Goal: Find specific page/section: Find specific page/section

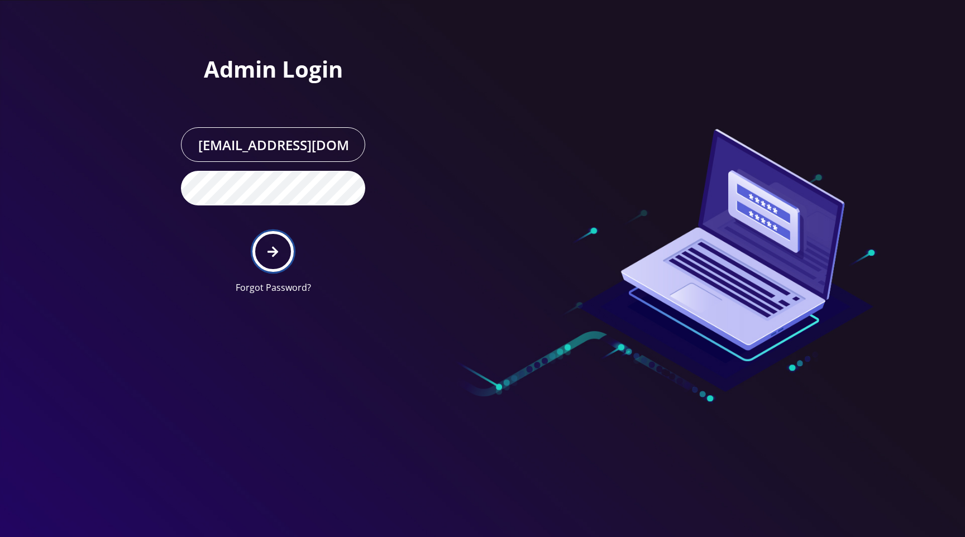
click at [275, 247] on icon "submit" at bounding box center [273, 252] width 11 height 12
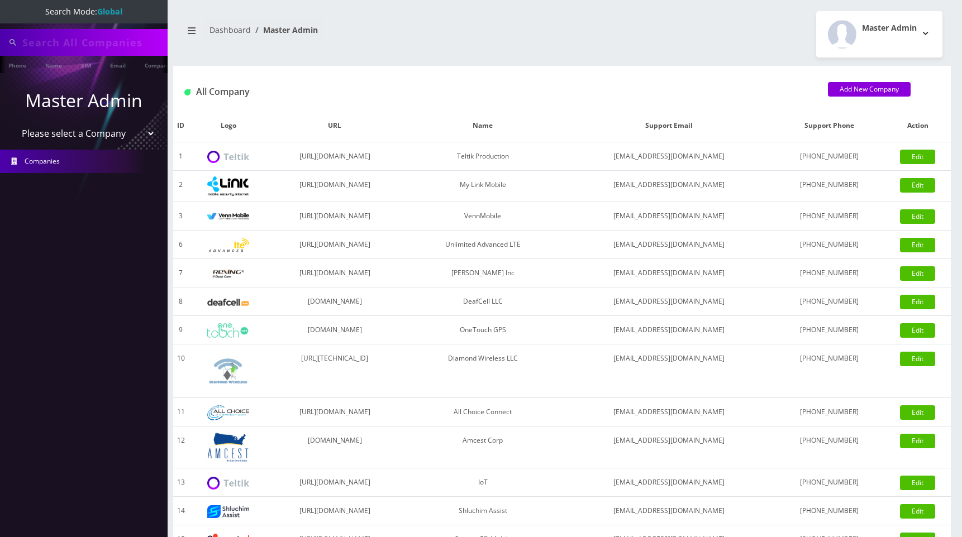
type input "[PERSON_NAME]"
click at [108, 131] on select "Please select a Company Teltik Production My Link Mobile VennMobile Unlimited A…" at bounding box center [84, 134] width 142 height 21
select select "1"
click at [13, 124] on select "Please select a Company Teltik Production My Link Mobile VennMobile Unlimited A…" at bounding box center [84, 134] width 142 height 21
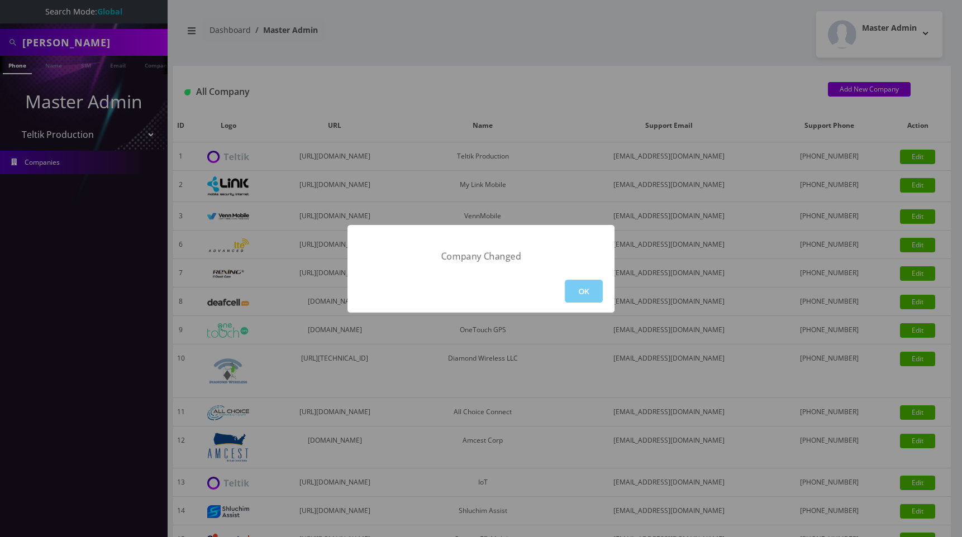
click at [593, 288] on button "OK" at bounding box center [584, 291] width 38 height 23
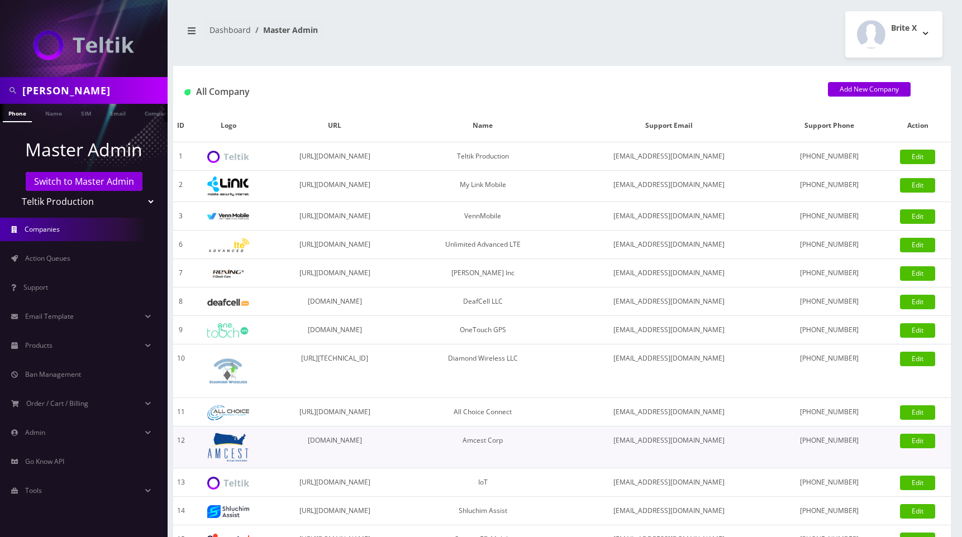
scroll to position [230, 0]
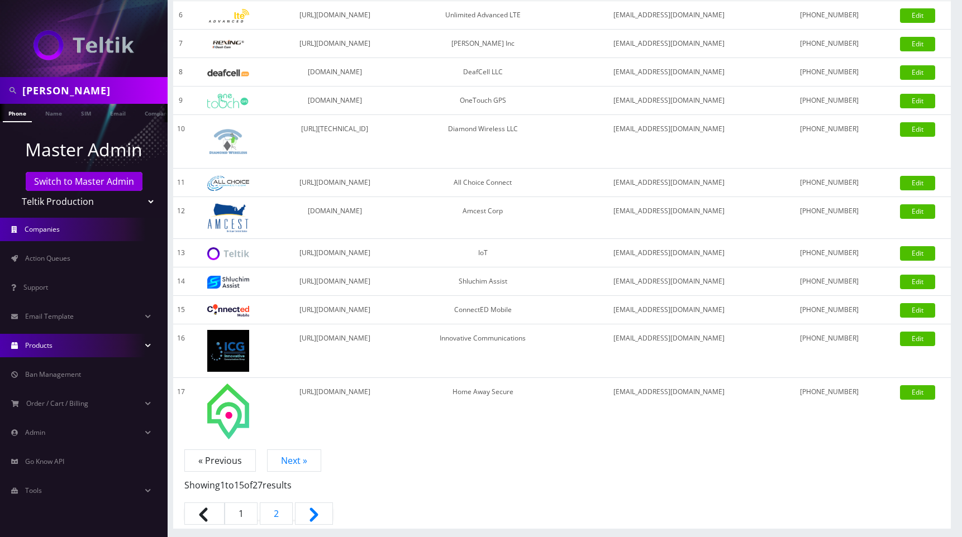
click at [41, 341] on span "Products" at bounding box center [38, 345] width 27 height 9
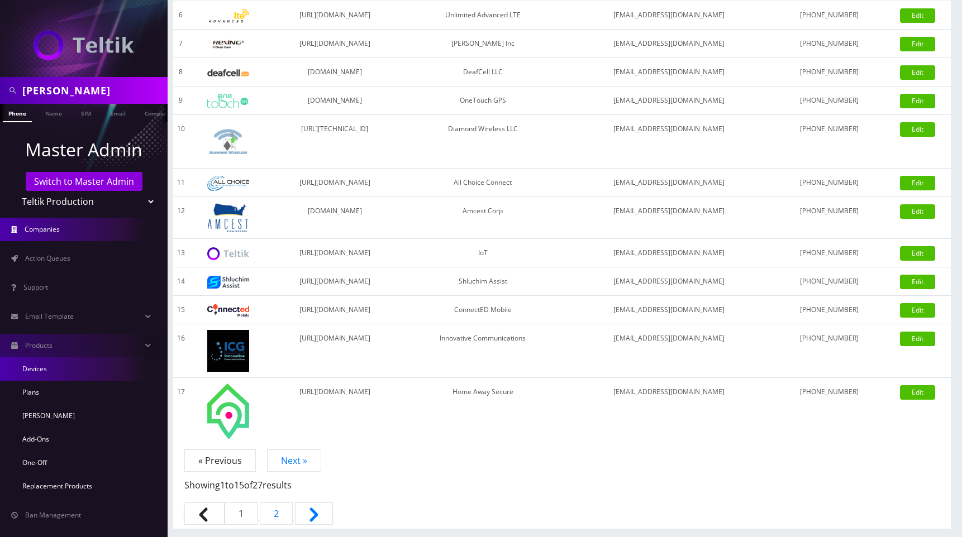
scroll to position [0, 0]
drag, startPoint x: 44, startPoint y: 368, endPoint x: 258, endPoint y: 311, distance: 221.4
click at [44, 368] on link "Devices" at bounding box center [84, 369] width 168 height 23
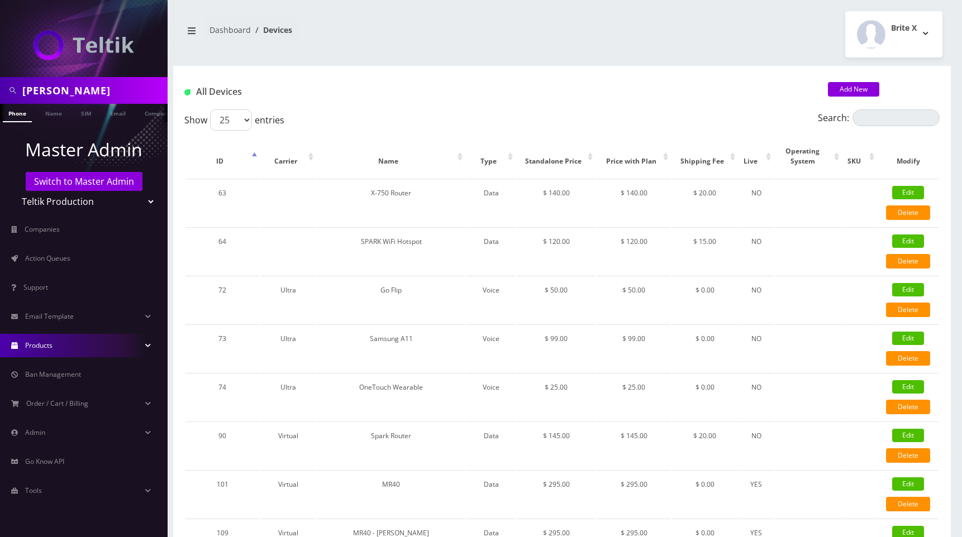
click at [669, 17] on div "Brite X Logout" at bounding box center [756, 34] width 389 height 46
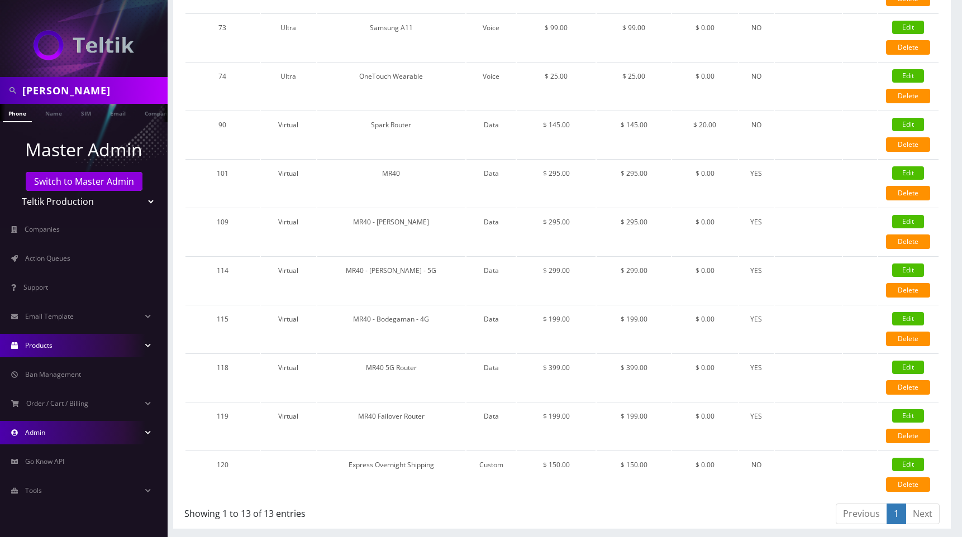
click at [53, 438] on link "Admin" at bounding box center [84, 432] width 168 height 23
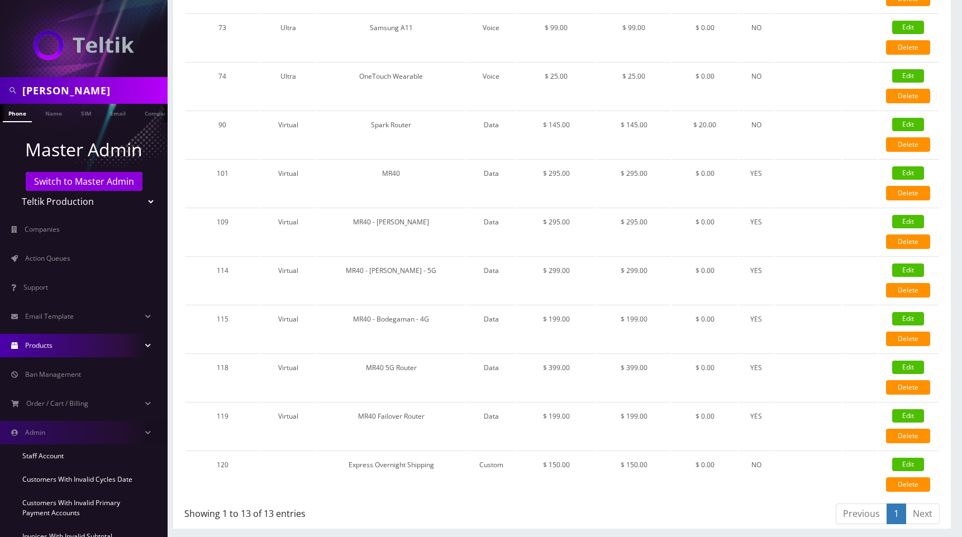
scroll to position [186, 0]
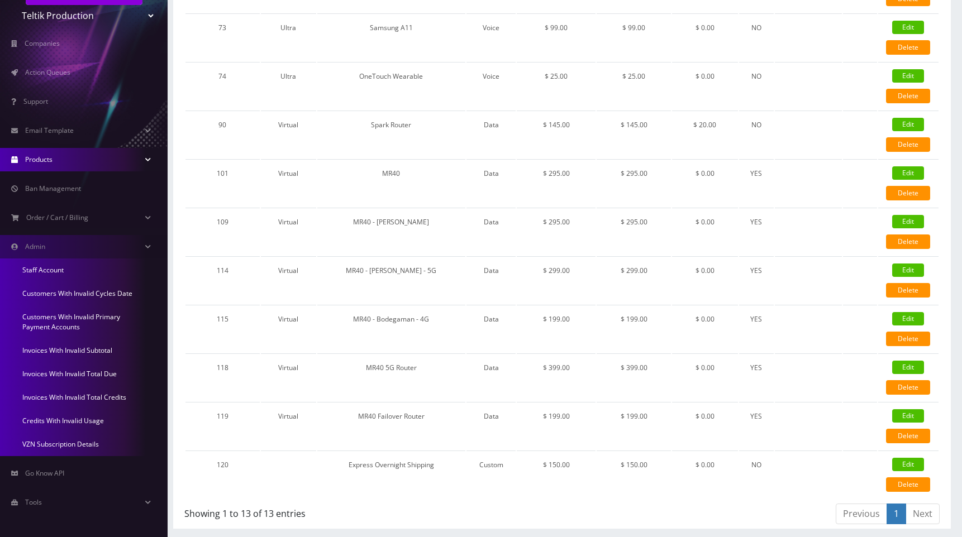
click at [69, 420] on link "Credits With Invalid Usage" at bounding box center [84, 420] width 168 height 23
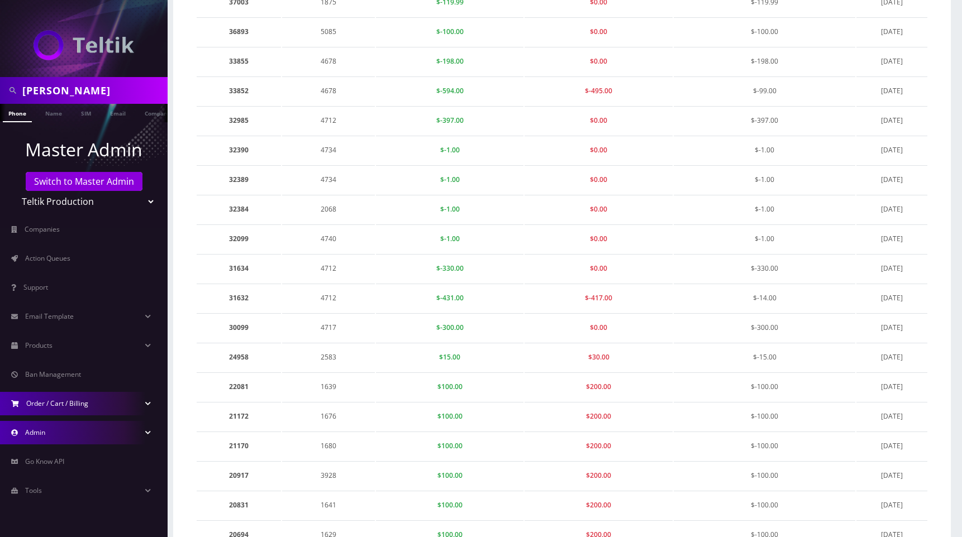
scroll to position [654, 0]
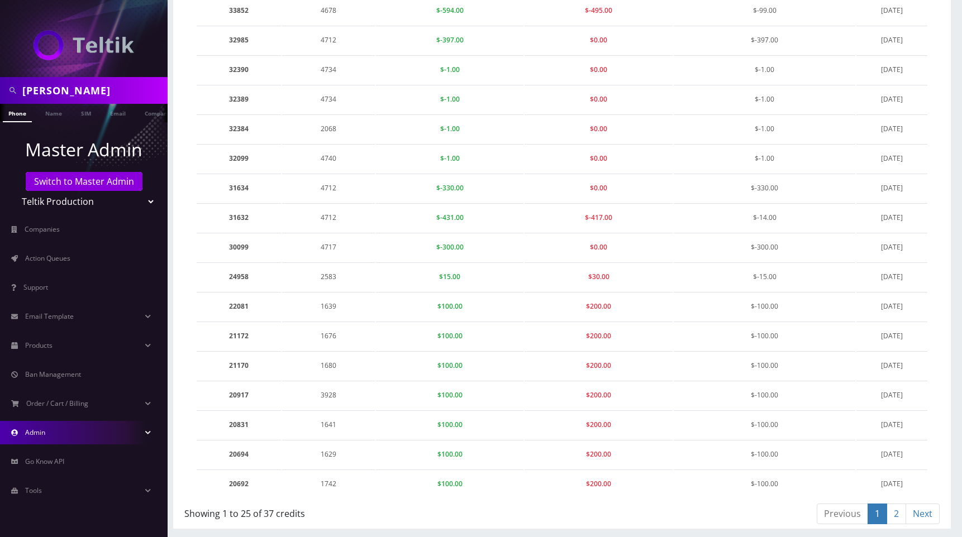
click at [901, 514] on link "2" at bounding box center [897, 514] width 20 height 21
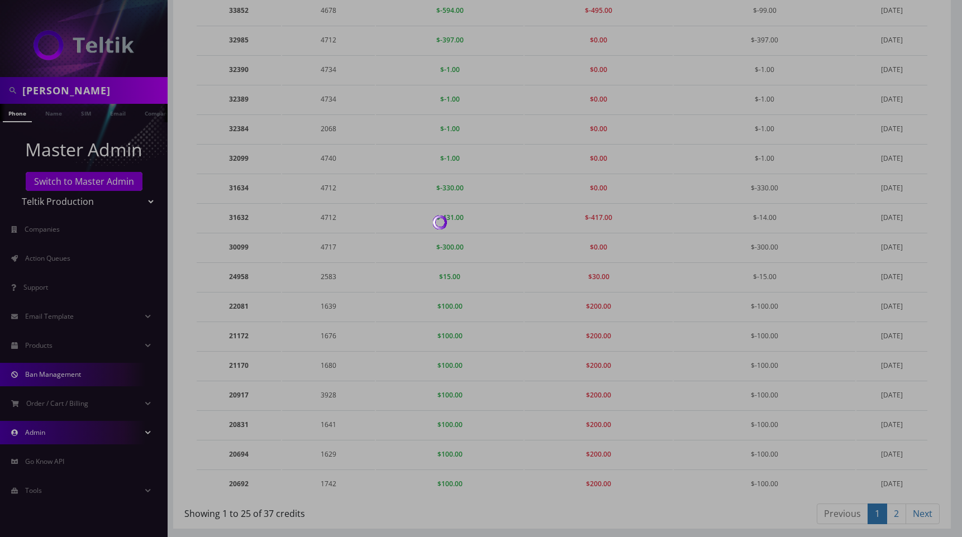
scroll to position [102, 0]
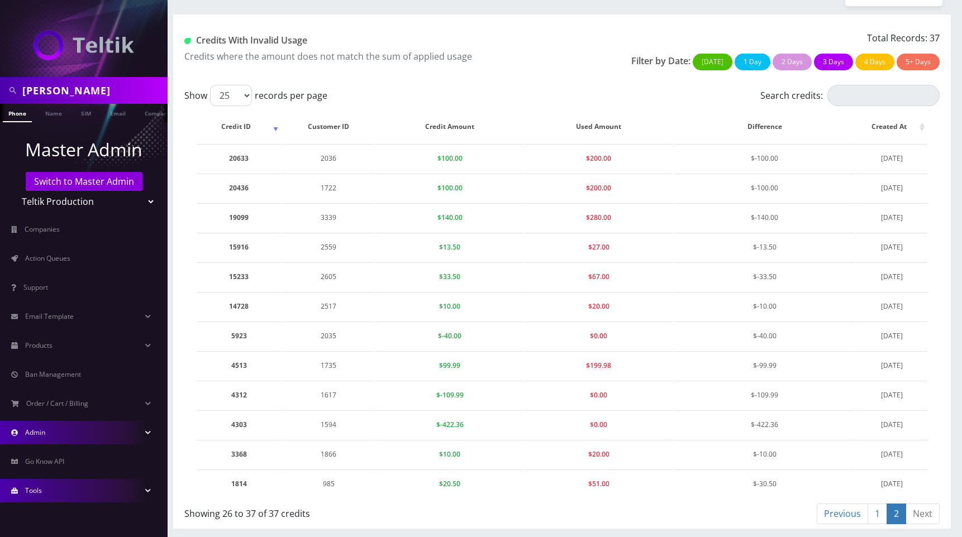
click at [54, 488] on link "Tools" at bounding box center [84, 490] width 168 height 23
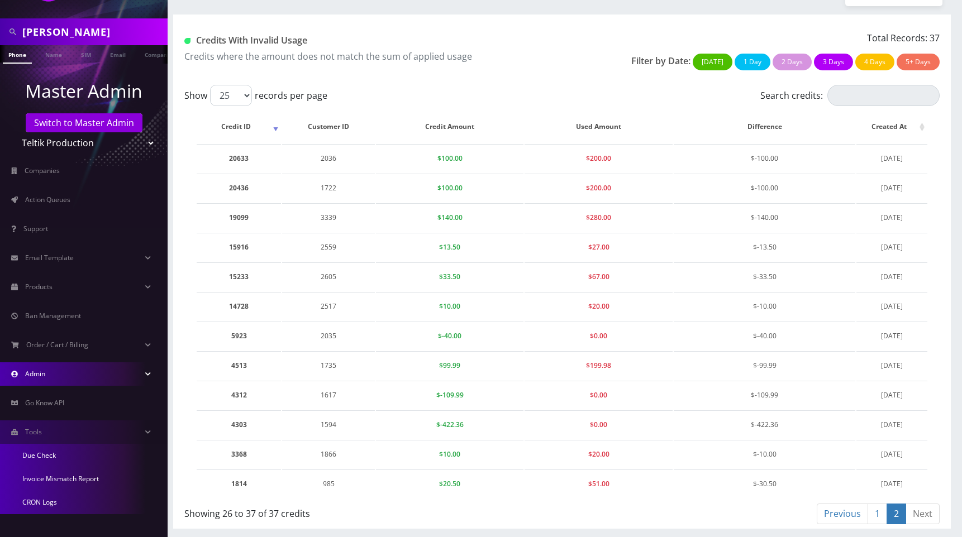
click at [69, 482] on link "Invoice Mismatch Report" at bounding box center [84, 479] width 168 height 23
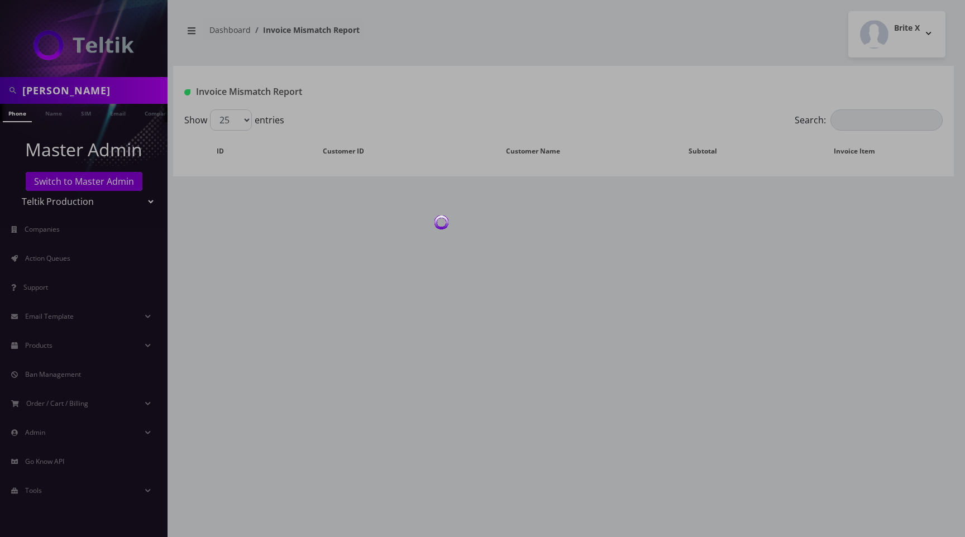
click at [550, 52] on div at bounding box center [482, 268] width 965 height 537
click at [647, 57] on div at bounding box center [482, 268] width 965 height 537
